Goal: Task Accomplishment & Management: Use online tool/utility

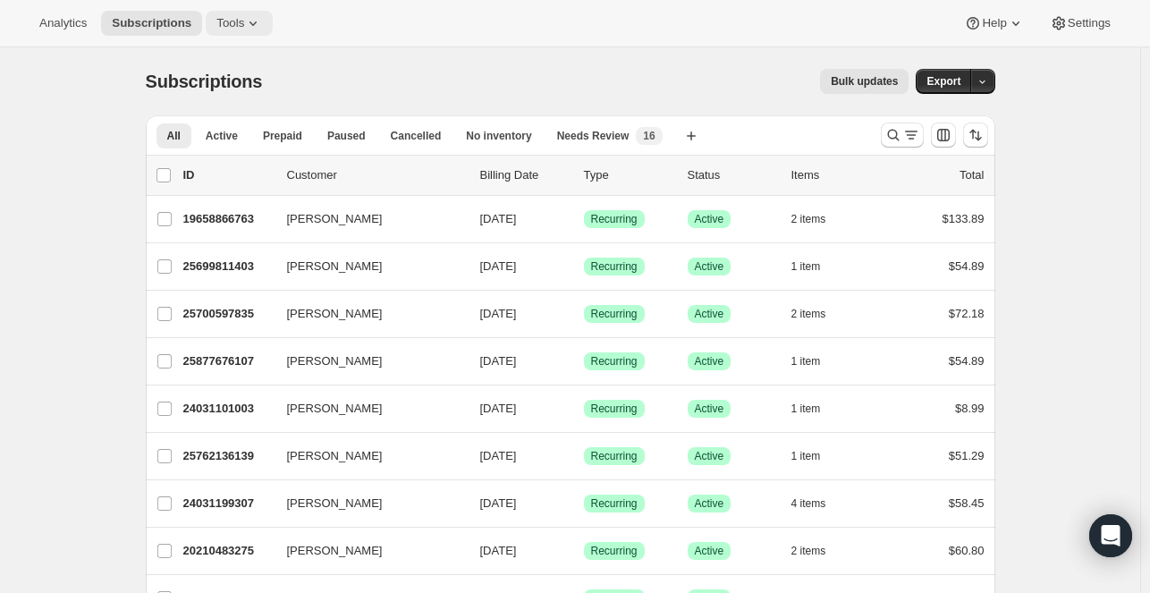
click at [233, 25] on span "Tools" at bounding box center [230, 23] width 28 height 14
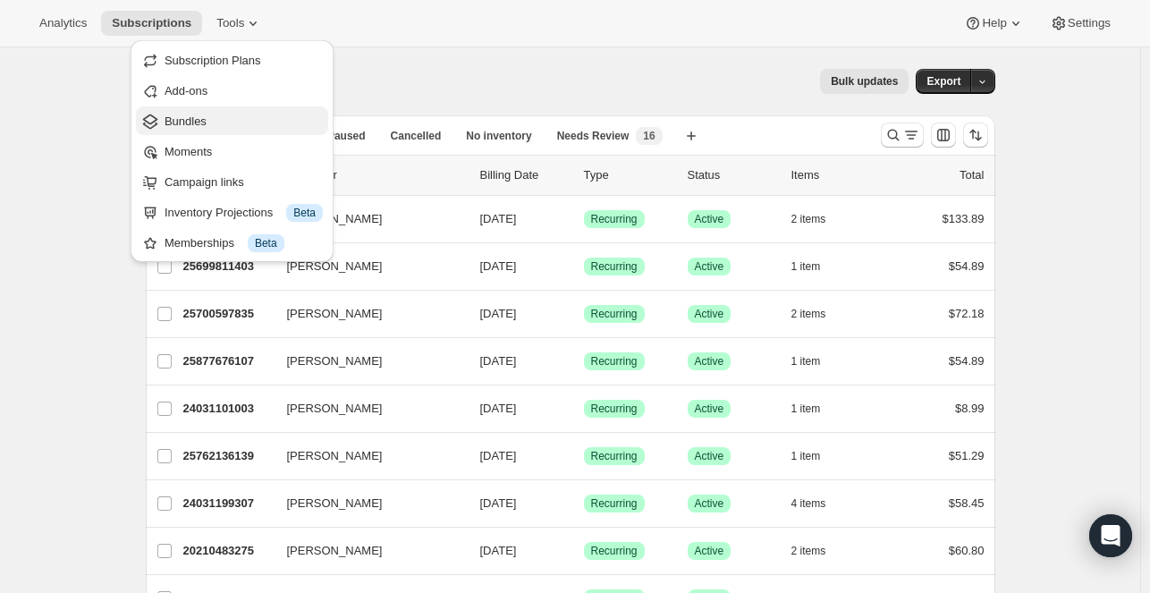
click at [223, 120] on span "Bundles" at bounding box center [244, 122] width 158 height 18
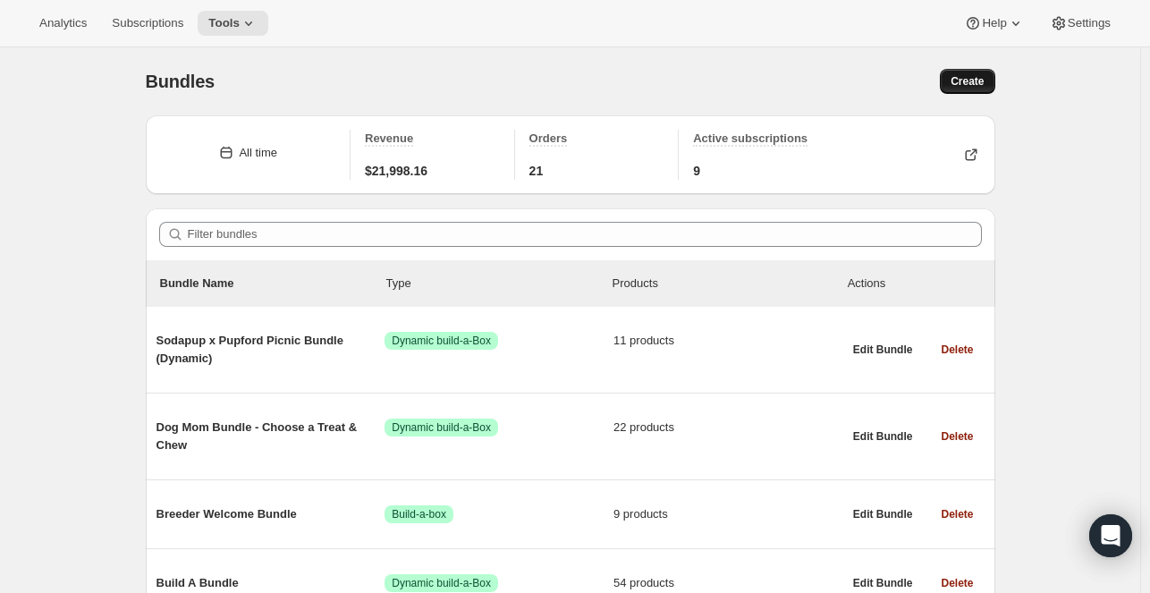
click at [990, 88] on button "Create" at bounding box center [967, 81] width 55 height 25
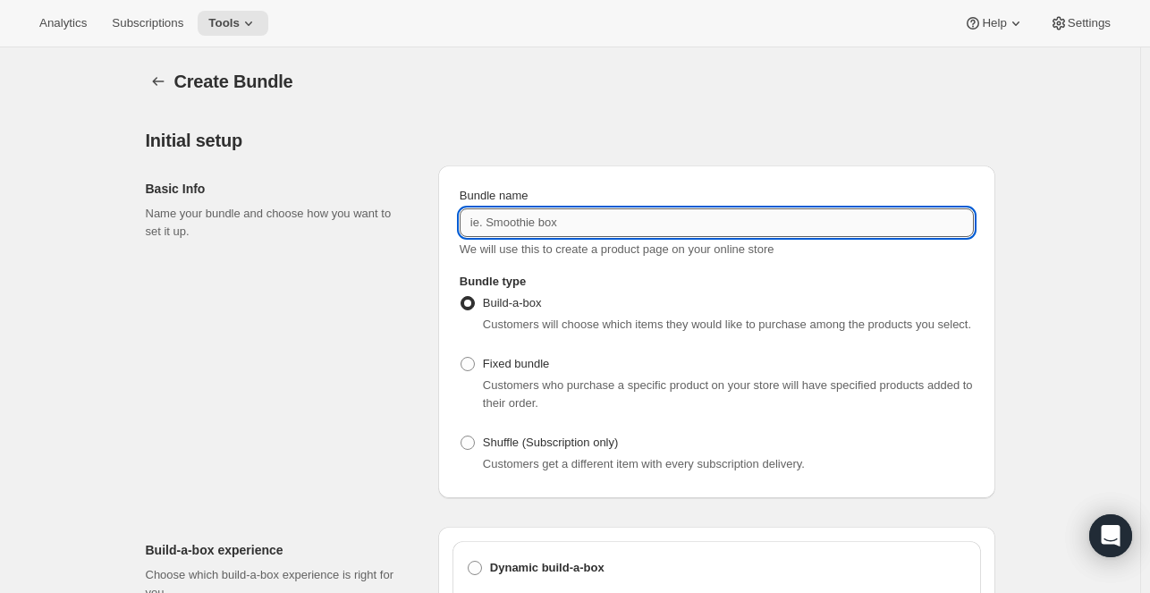
click at [559, 212] on input "Bundle name" at bounding box center [717, 222] width 514 height 29
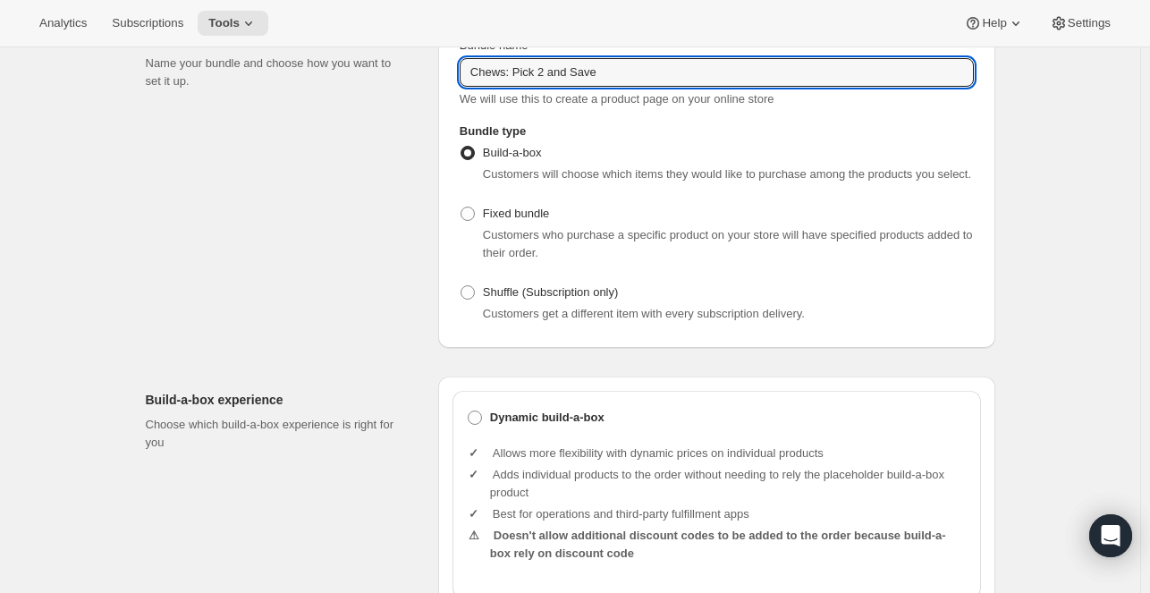
scroll to position [179, 0]
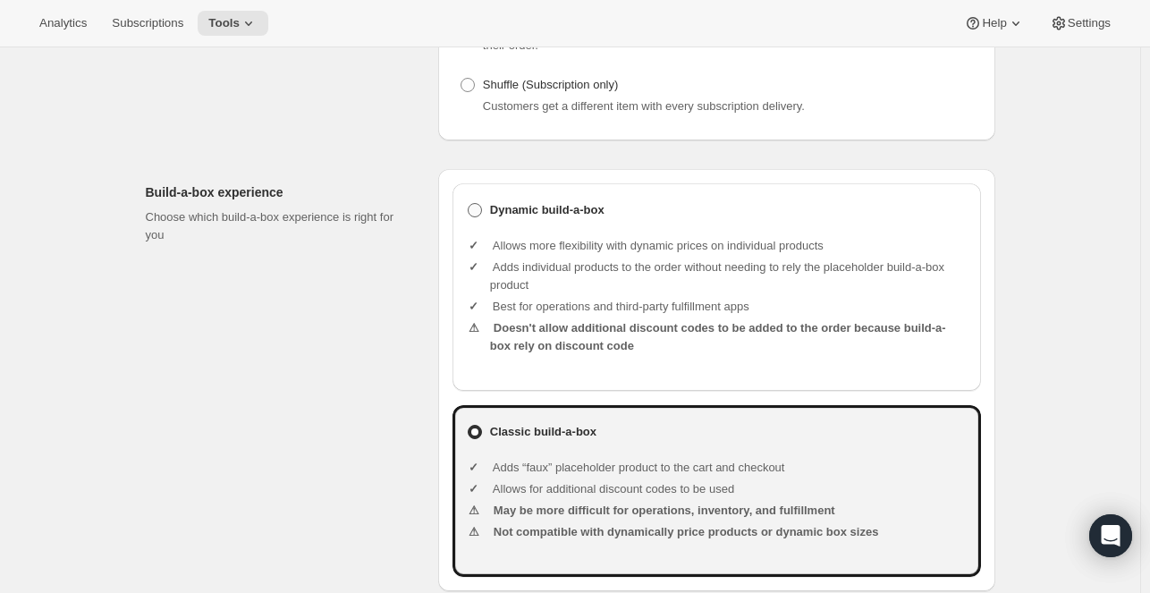
type input "Chews: Pick 2 and Save"
click at [479, 212] on span at bounding box center [475, 210] width 14 height 14
click at [469, 204] on input "Dynamic build-a-box" at bounding box center [468, 203] width 1 height 1
radio input "true"
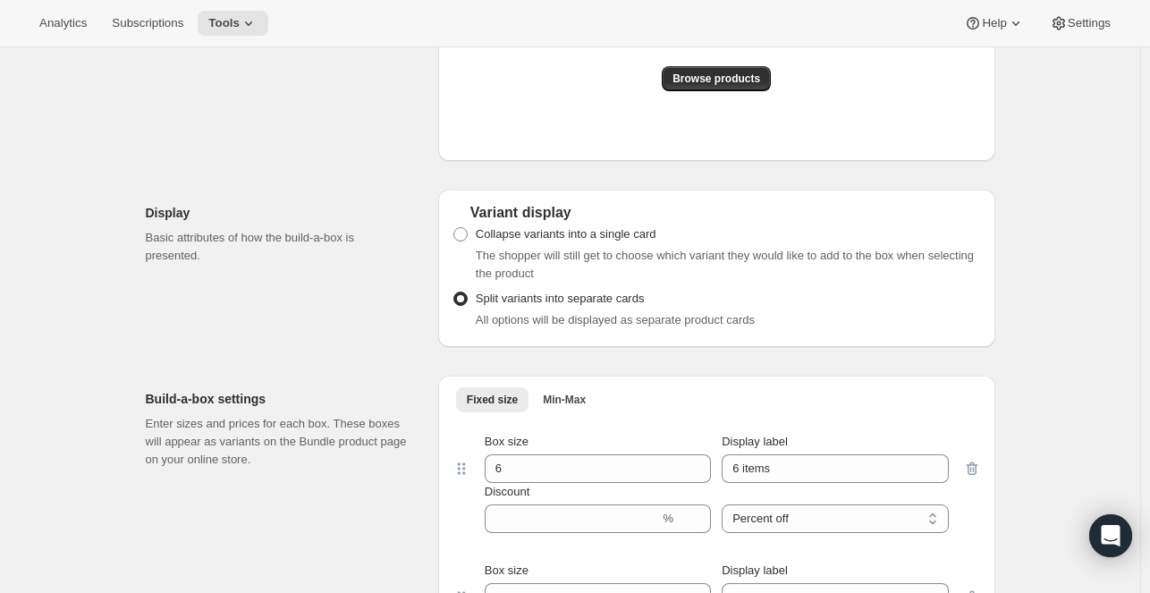
scroll to position [1431, 0]
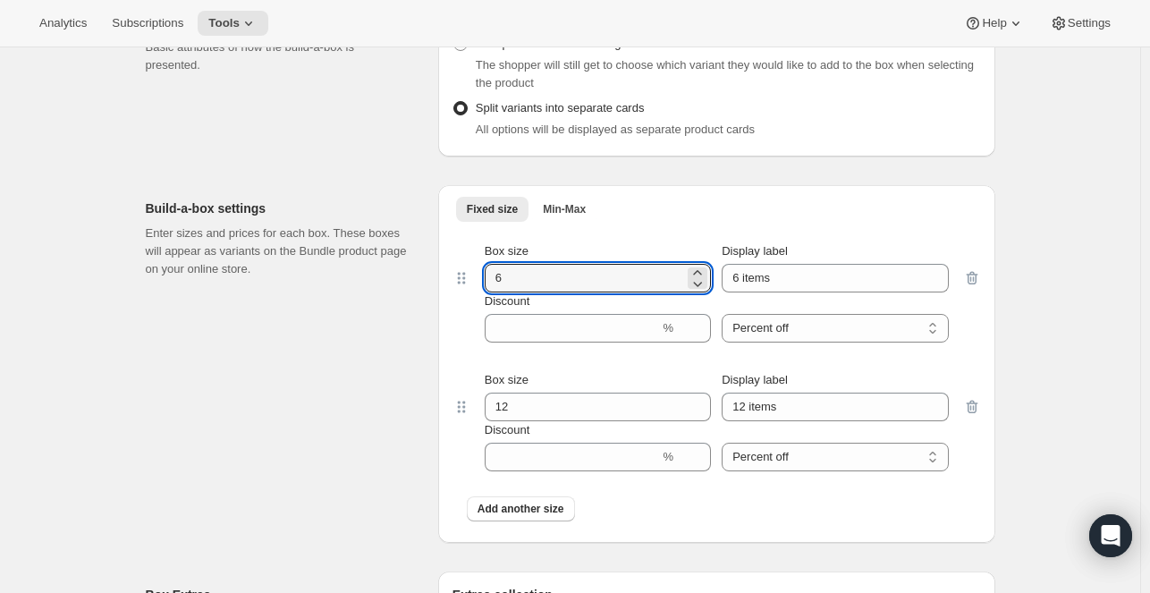
drag, startPoint x: 533, startPoint y: 281, endPoint x: 454, endPoint y: 281, distance: 78.7
click at [454, 281] on div "Fixed size Min-Max More views Fixed size Min-Max More views Box size 6 Display …" at bounding box center [716, 364] width 557 height 358
type input "2"
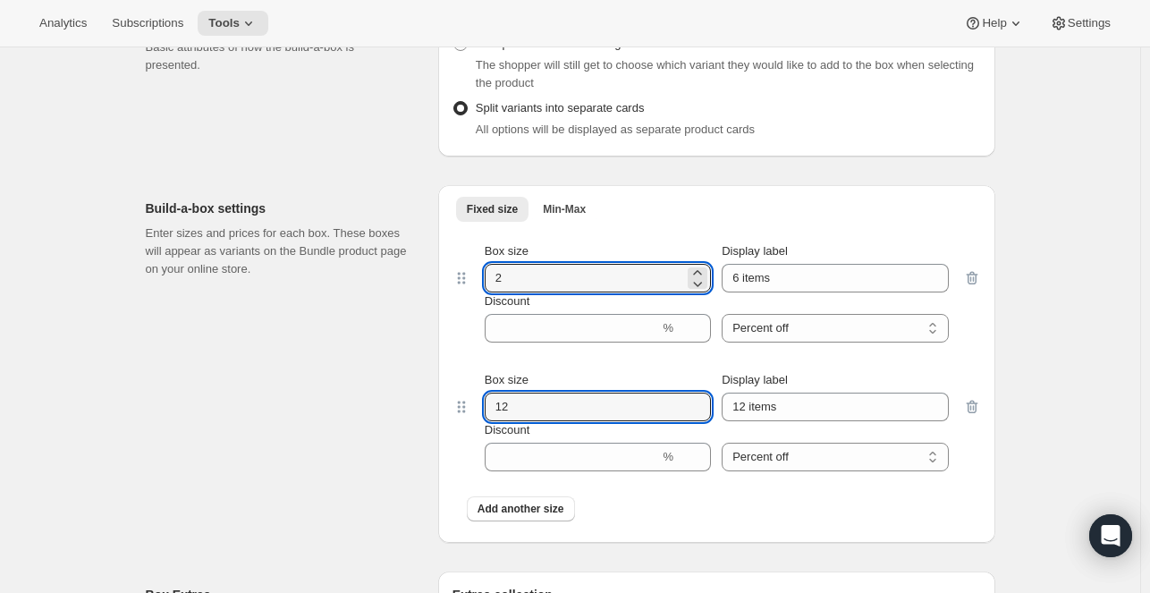
drag, startPoint x: 527, startPoint y: 409, endPoint x: 443, endPoint y: 410, distance: 84.1
click at [443, 410] on div "Fixed size Min-Max More views Fixed size Min-Max More views Box size 2 Display …" at bounding box center [716, 364] width 557 height 358
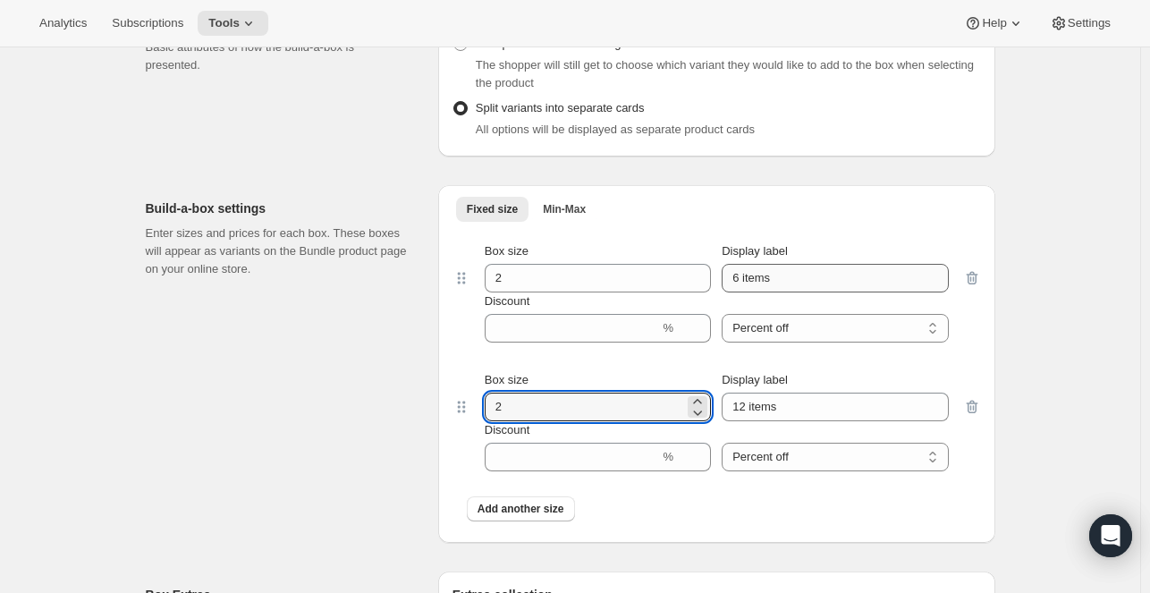
type input "2"
drag, startPoint x: 789, startPoint y: 278, endPoint x: 636, endPoint y: 291, distance: 153.5
click at [636, 291] on div "Box size 2 Display label 6 items" at bounding box center [717, 267] width 464 height 50
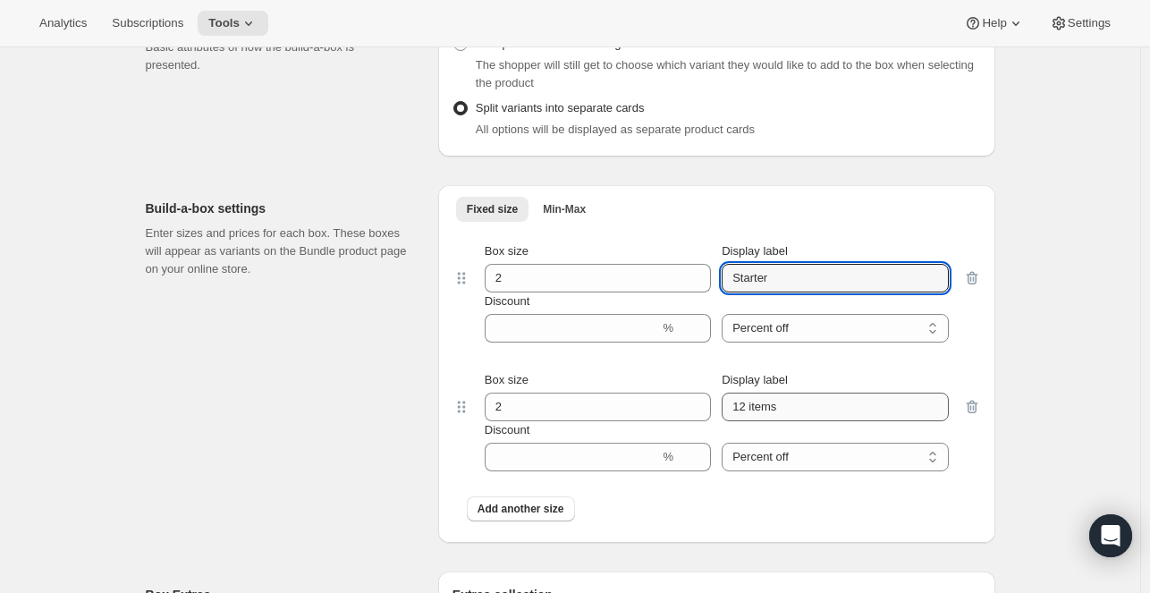
type input "Starter"
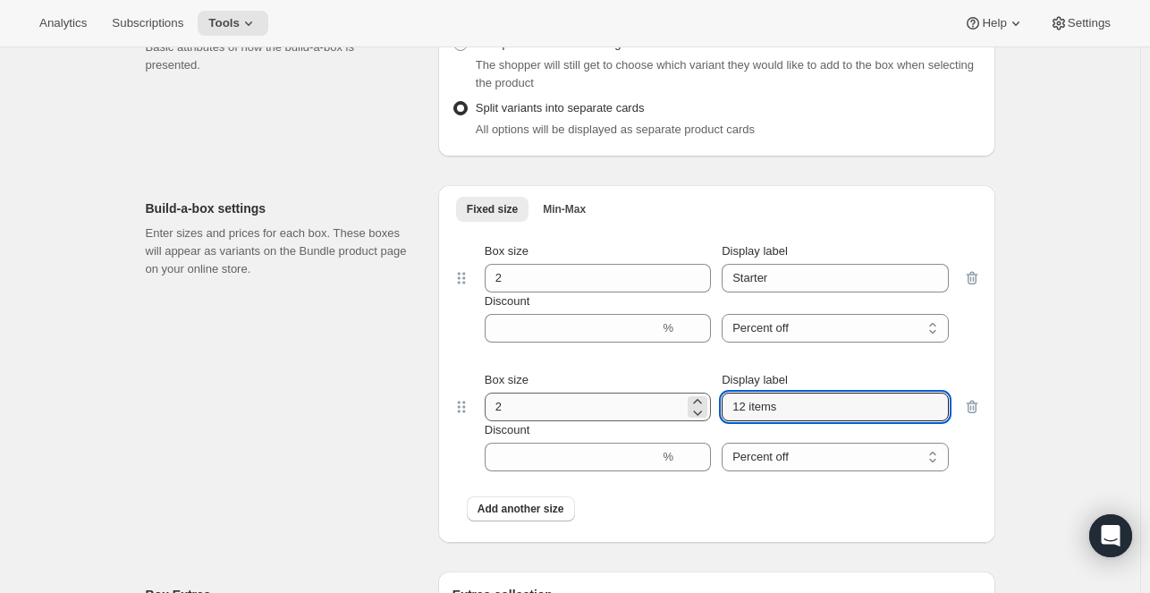
drag, startPoint x: 802, startPoint y: 412, endPoint x: 662, endPoint y: 412, distance: 140.4
click at [662, 412] on div "Box size 2 Display label 12 items" at bounding box center [717, 396] width 464 height 50
type input "Regular"
click at [543, 516] on button "Add another size" at bounding box center [521, 508] width 108 height 25
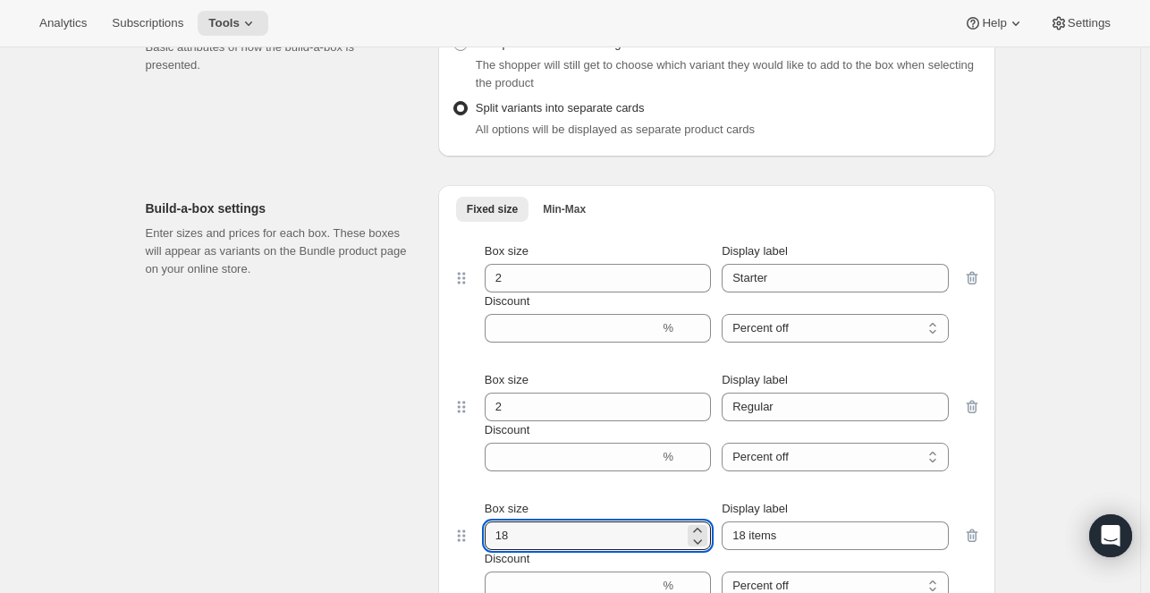
drag, startPoint x: 569, startPoint y: 531, endPoint x: 394, endPoint y: 541, distance: 175.6
click at [394, 541] on div "Build-a-box settings Enter sizes and prices for each box. These boxes will appe…" at bounding box center [571, 421] width 850 height 501
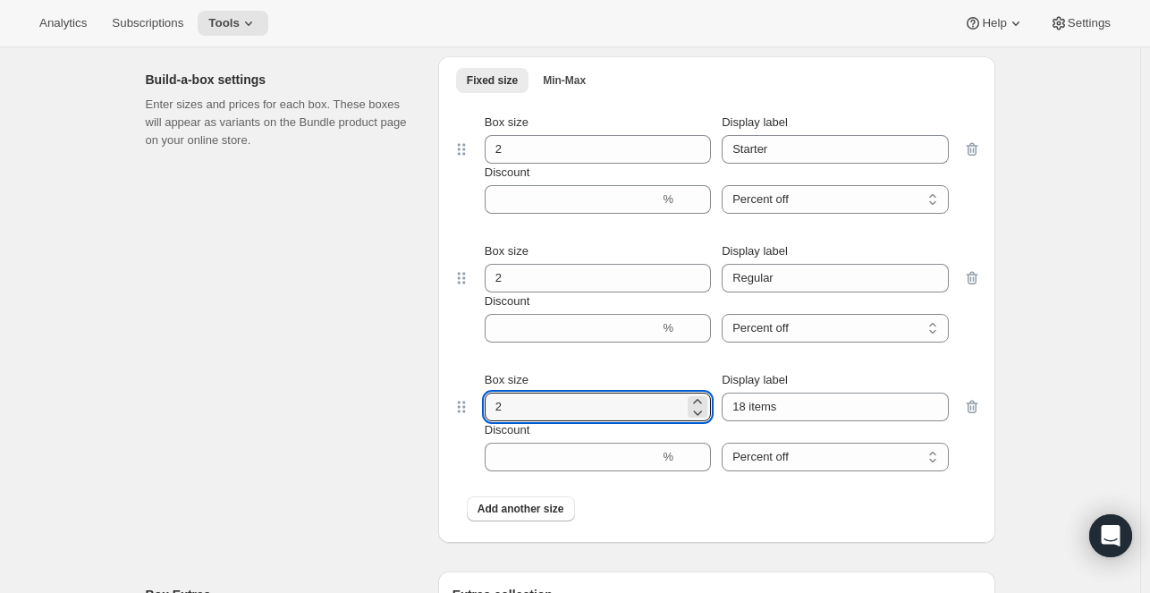
scroll to position [1610, 0]
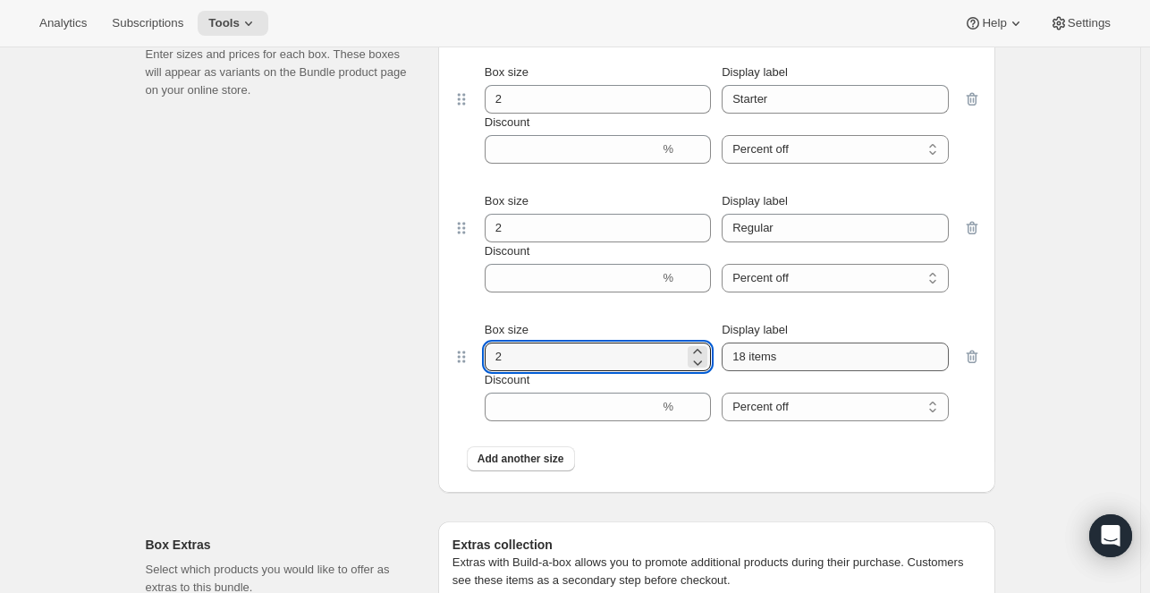
type input "2"
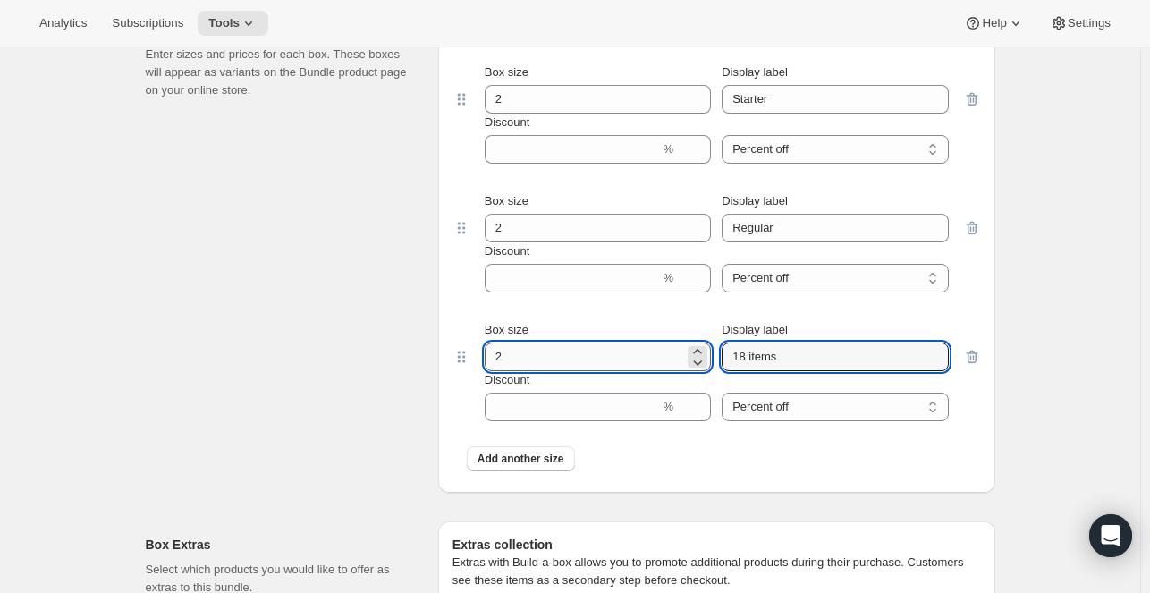
drag, startPoint x: 819, startPoint y: 347, endPoint x: 614, endPoint y: 363, distance: 206.4
click at [614, 363] on div "Box size 2 Display label 18 items" at bounding box center [717, 346] width 464 height 50
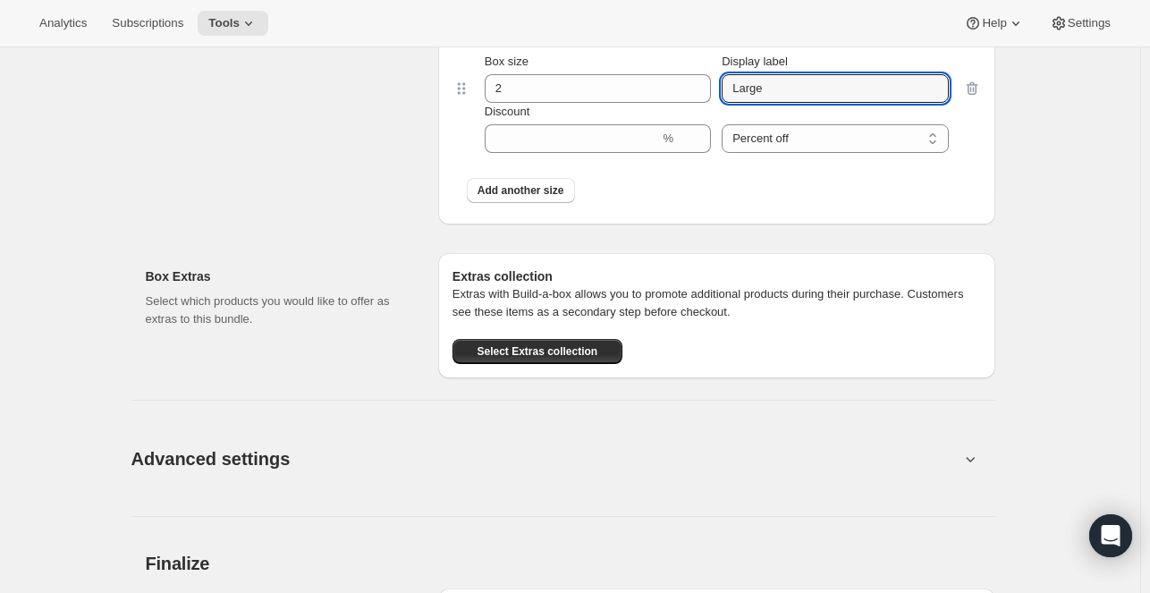
type input "Large"
click at [388, 273] on h2 "Box Extras" at bounding box center [278, 276] width 264 height 18
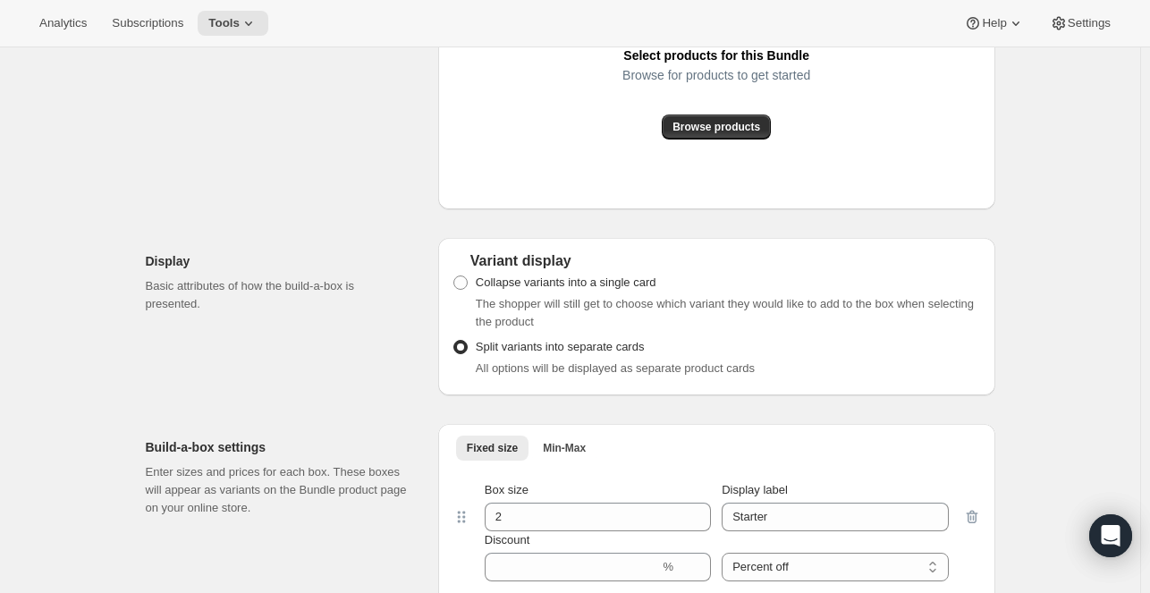
scroll to position [984, 0]
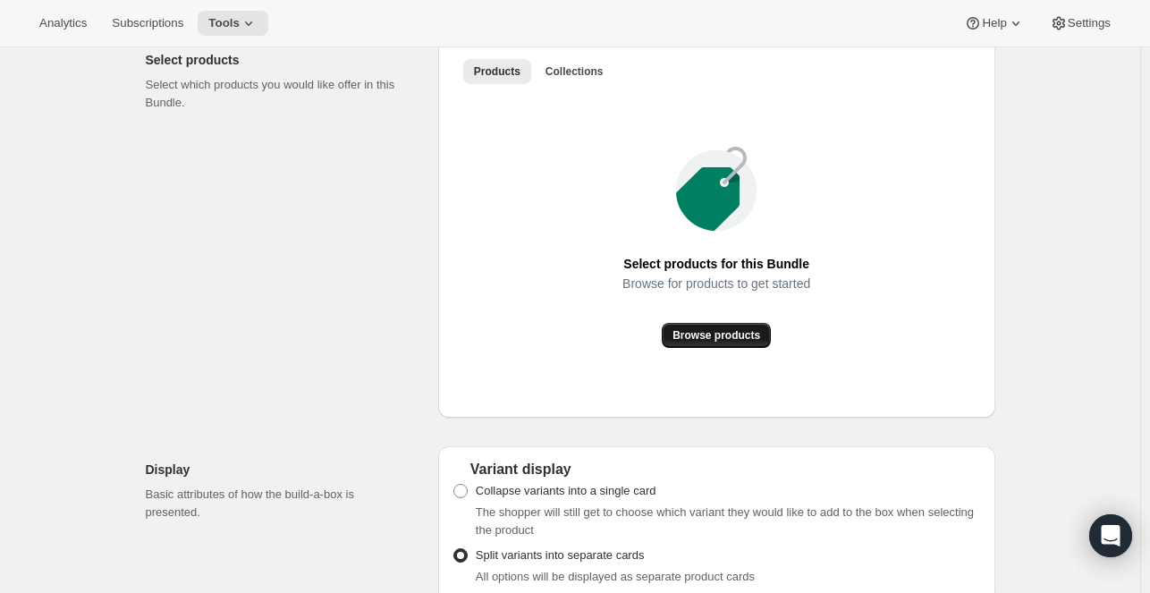
click at [726, 336] on span "Browse products" at bounding box center [717, 335] width 88 height 14
